Goal: Task Accomplishment & Management: Manage account settings

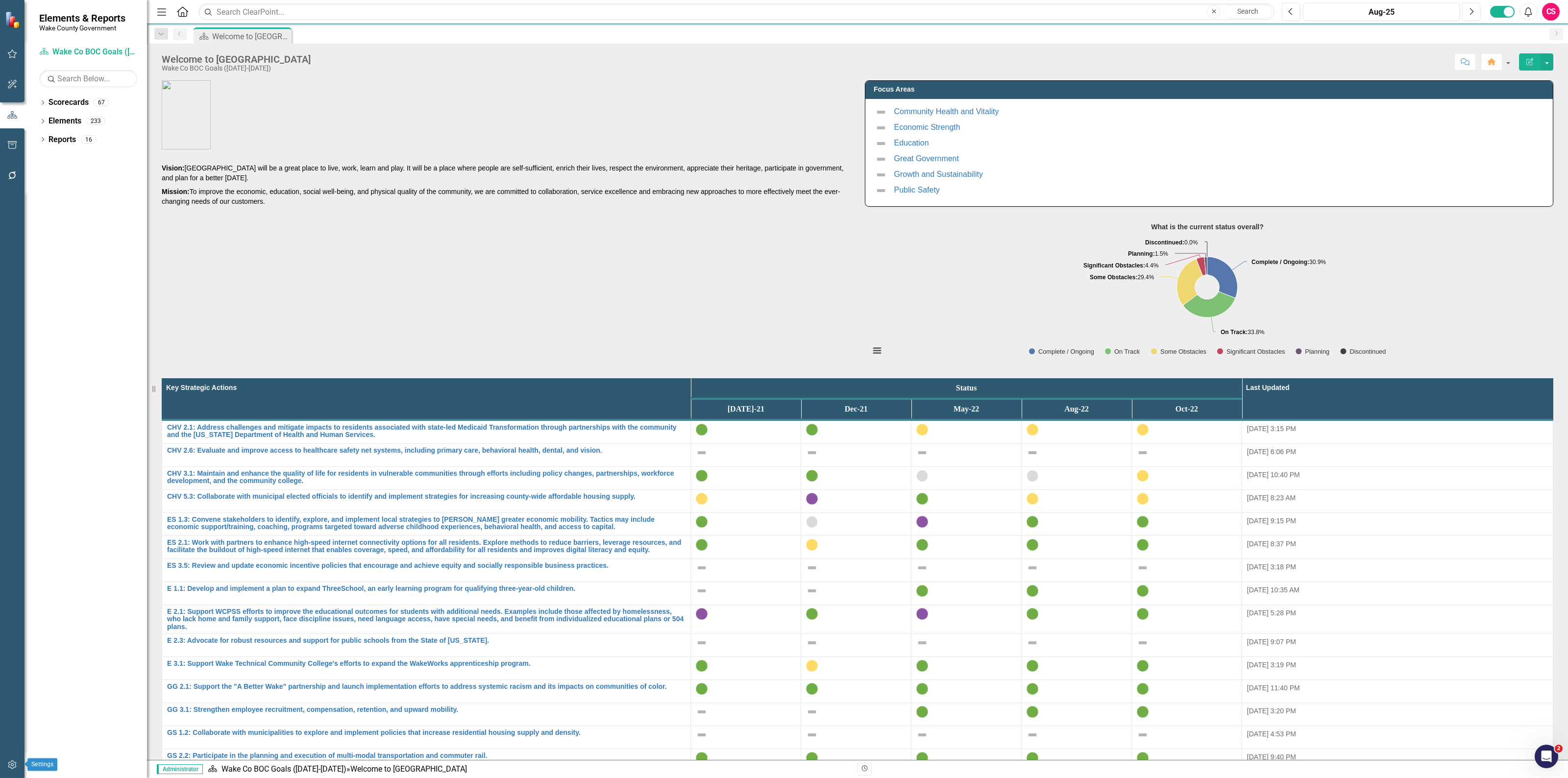
click at [10, 761] on icon "button" at bounding box center [12, 764] width 10 height 8
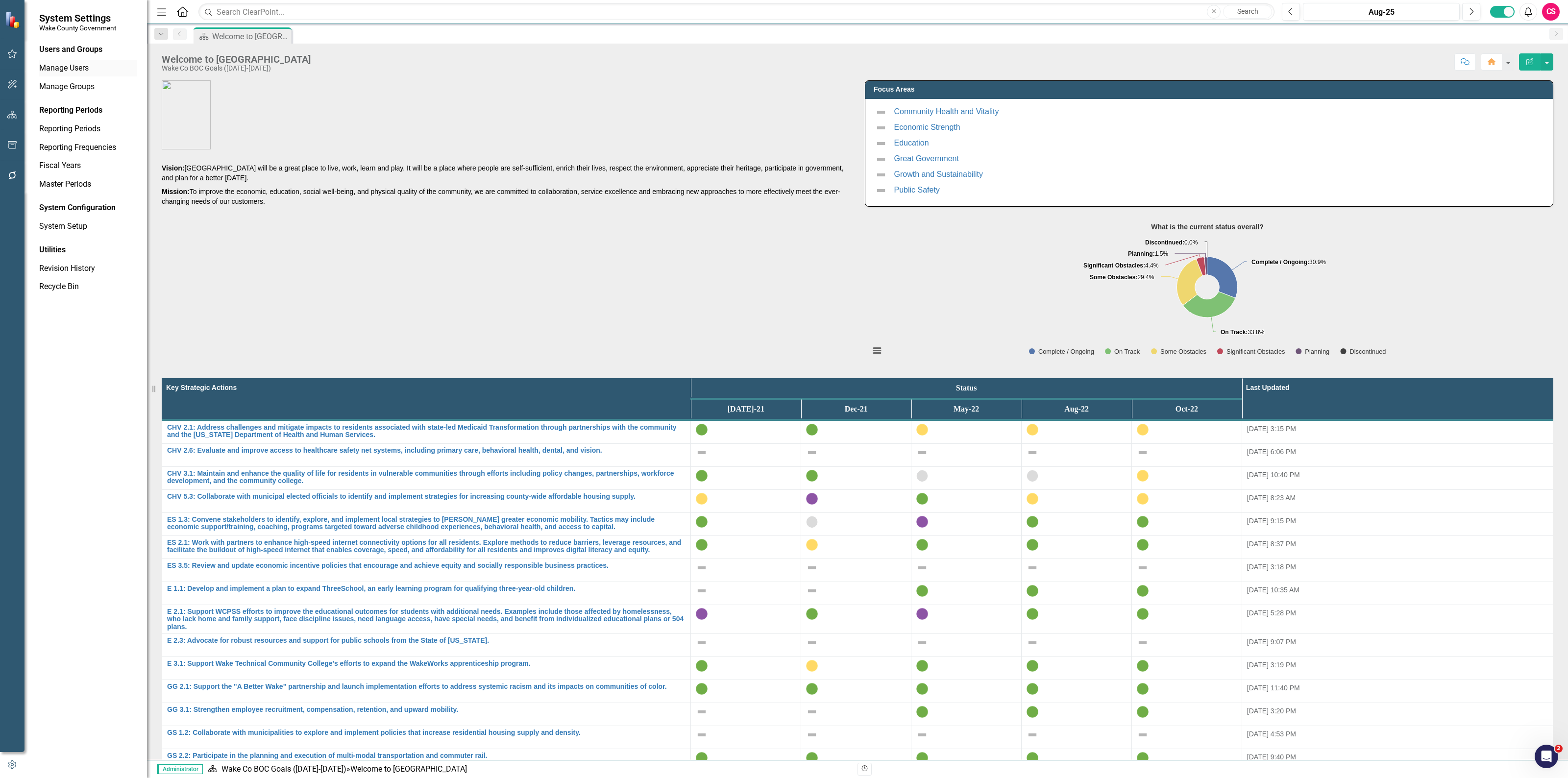
click at [74, 67] on link "Manage Users" at bounding box center [88, 68] width 98 height 11
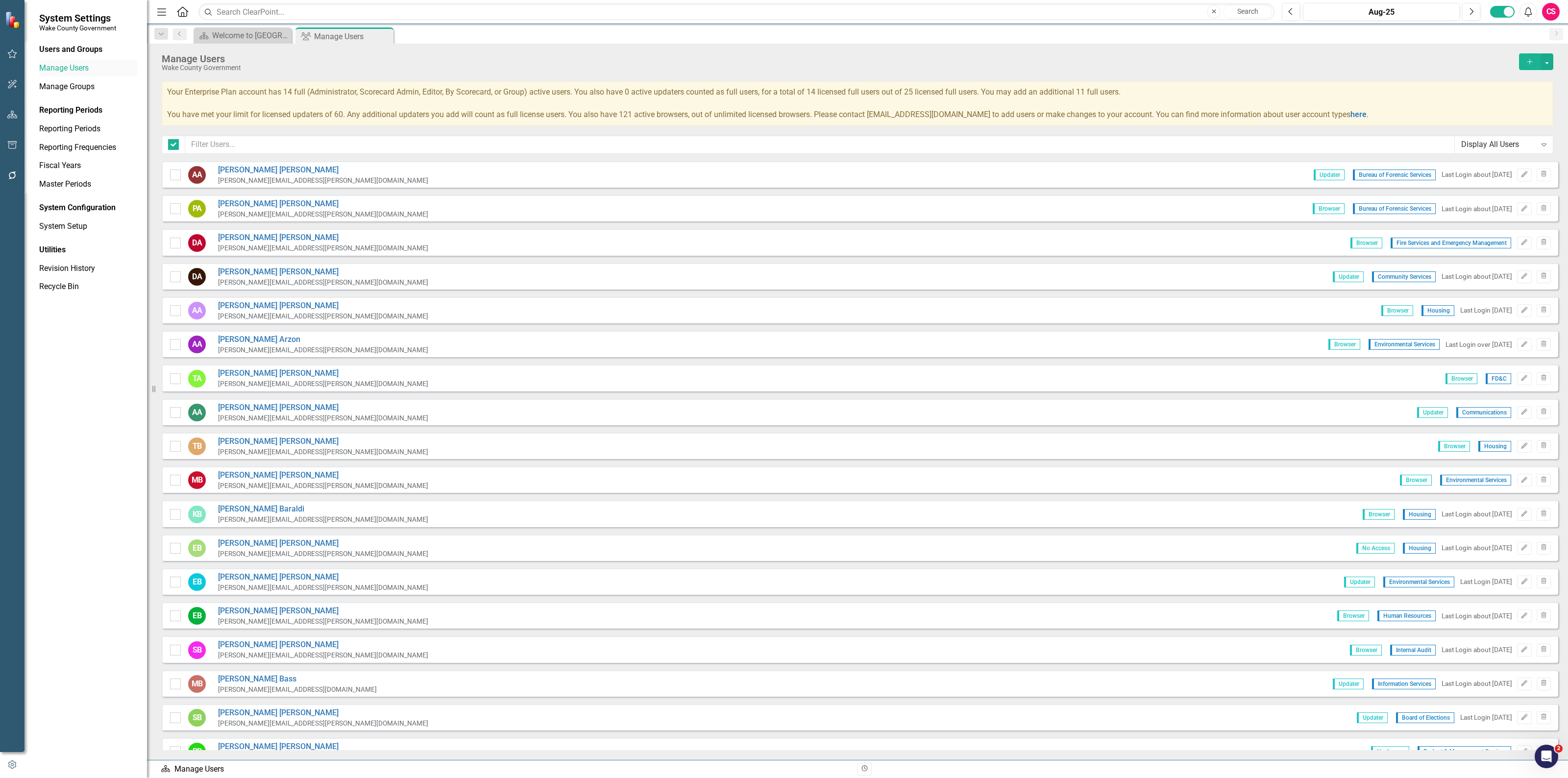
checkbox input "false"
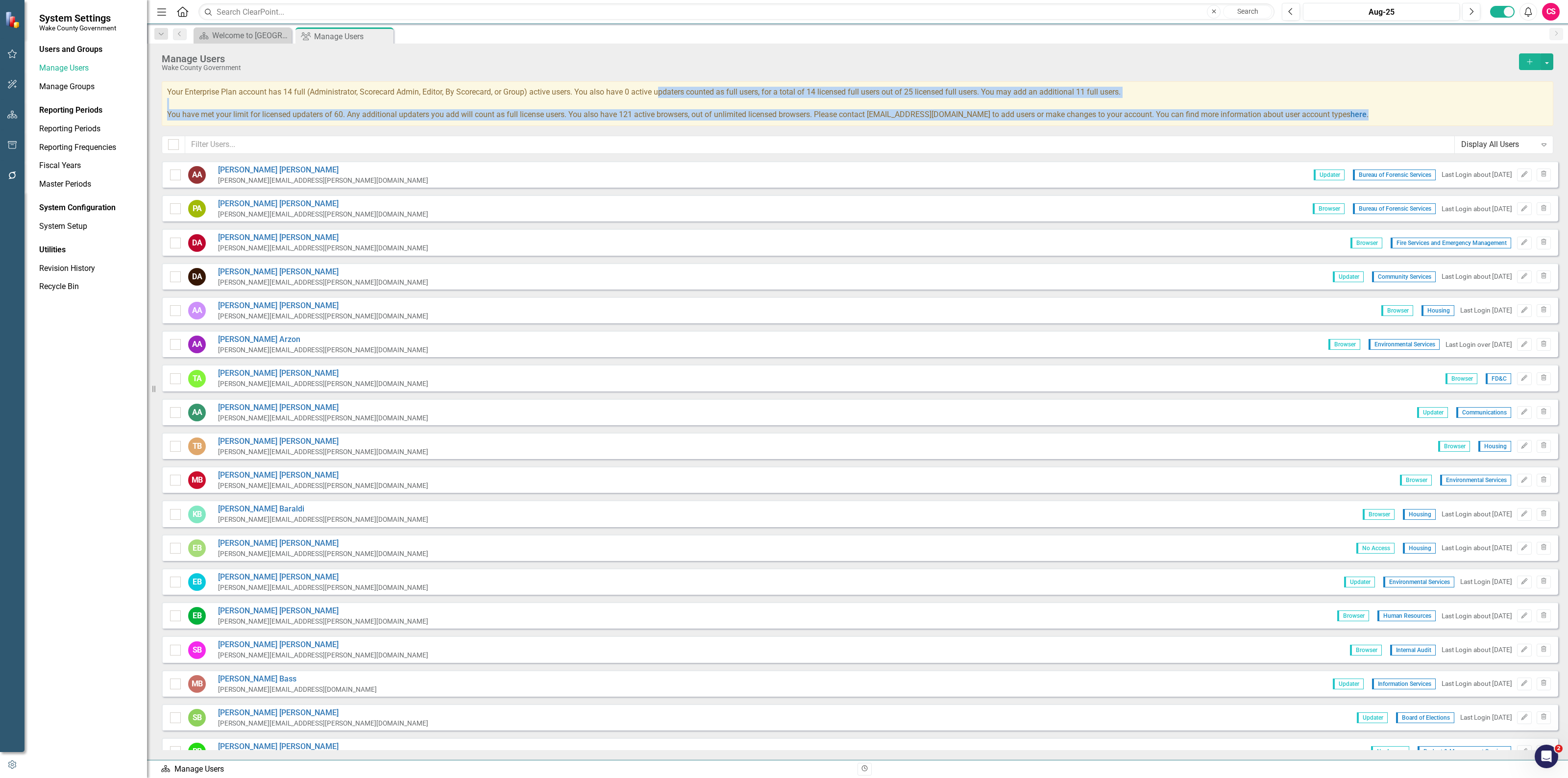
drag, startPoint x: 660, startPoint y: 94, endPoint x: 833, endPoint y: 131, distance: 176.9
click at [833, 131] on div "Manage Users Wake County Government Add Your Enterprise Plan account has 14 ful…" at bounding box center [857, 102] width 1421 height 118
click at [961, 98] on div "Your Enterprise Plan account has 14 full (Administrator, Scorecard Admin, Edito…" at bounding box center [858, 104] width 1392 height 45
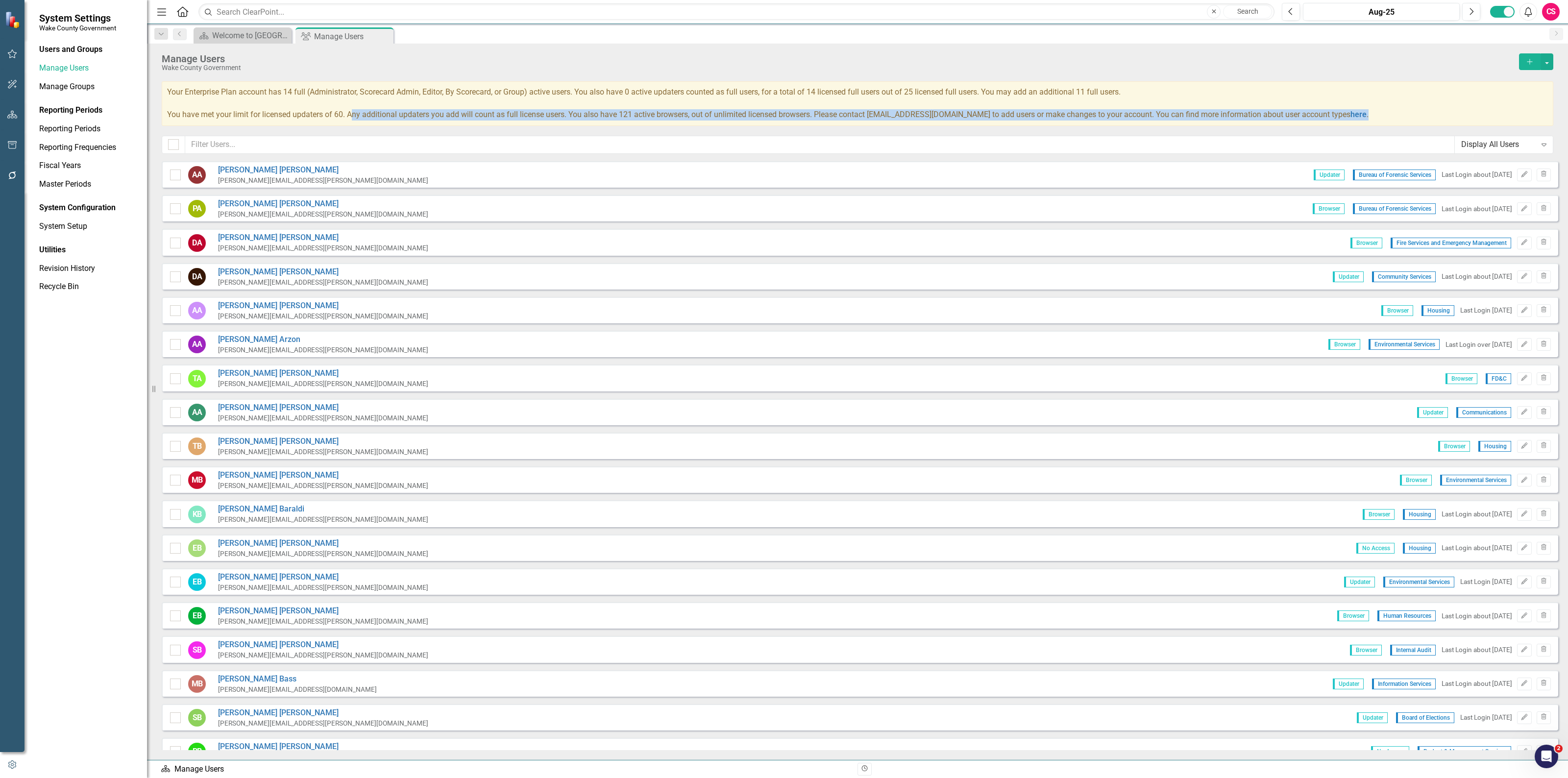
drag, startPoint x: 355, startPoint y: 111, endPoint x: 360, endPoint y: 131, distance: 20.6
click at [360, 131] on div "Manage Users Wake County Government Add Your Enterprise Plan account has 14 ful…" at bounding box center [857, 102] width 1421 height 118
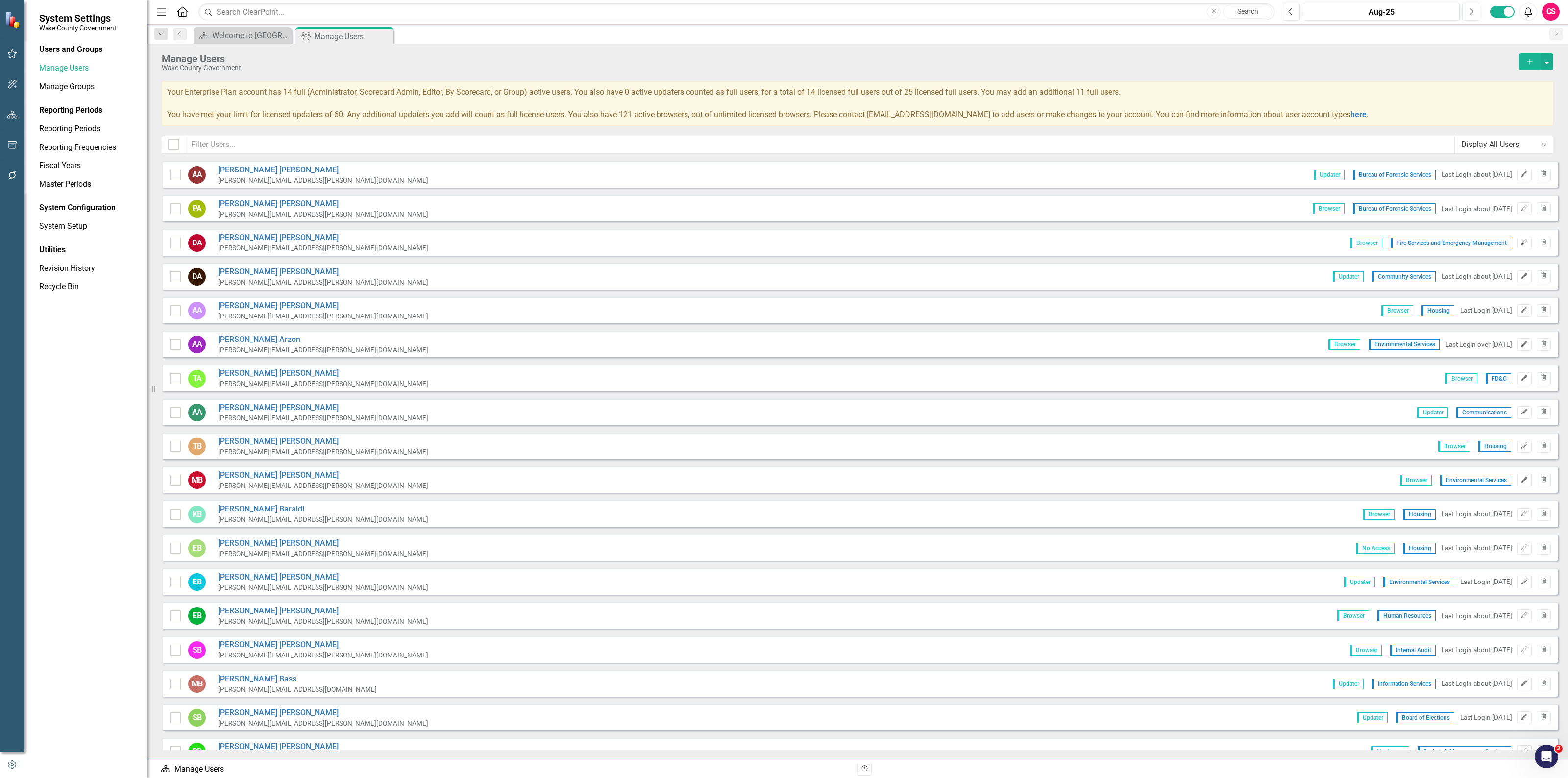
click at [302, 113] on span "Your Enterprise Plan account has 14 full (Administrator, Scorecard Admin, Edito…" at bounding box center [768, 103] width 1202 height 32
click at [1490, 141] on div "Display All Users" at bounding box center [1499, 144] width 75 height 11
click at [1481, 180] on div "Administrators" at bounding box center [1505, 179] width 82 height 11
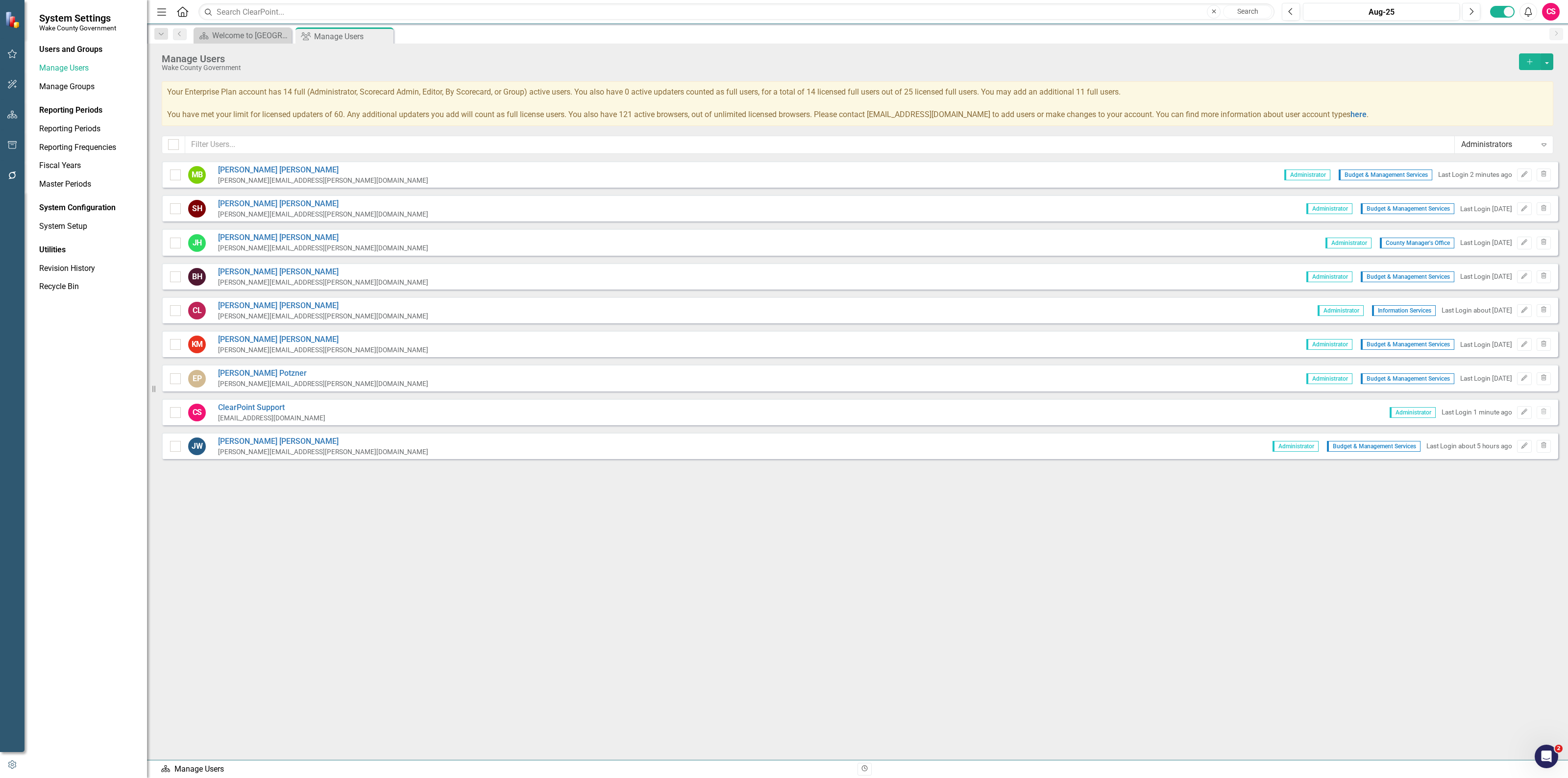
click at [1506, 150] on div "Administrators" at bounding box center [1499, 144] width 75 height 11
click at [1501, 243] on div "Updaters" at bounding box center [1505, 243] width 82 height 11
